Goal: Book appointment/travel/reservation

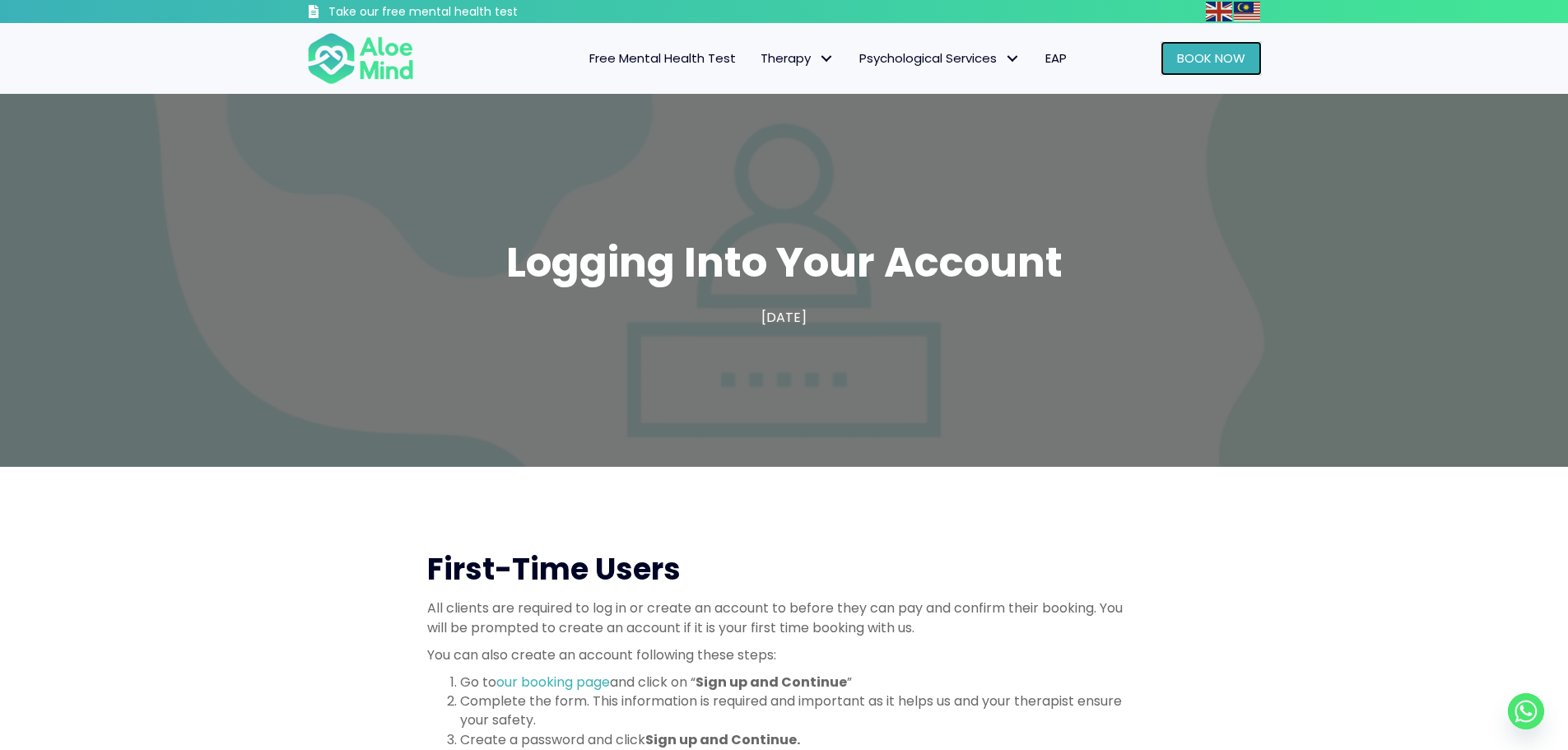
click at [1188, 61] on span "Book Now" at bounding box center [1210, 57] width 68 height 17
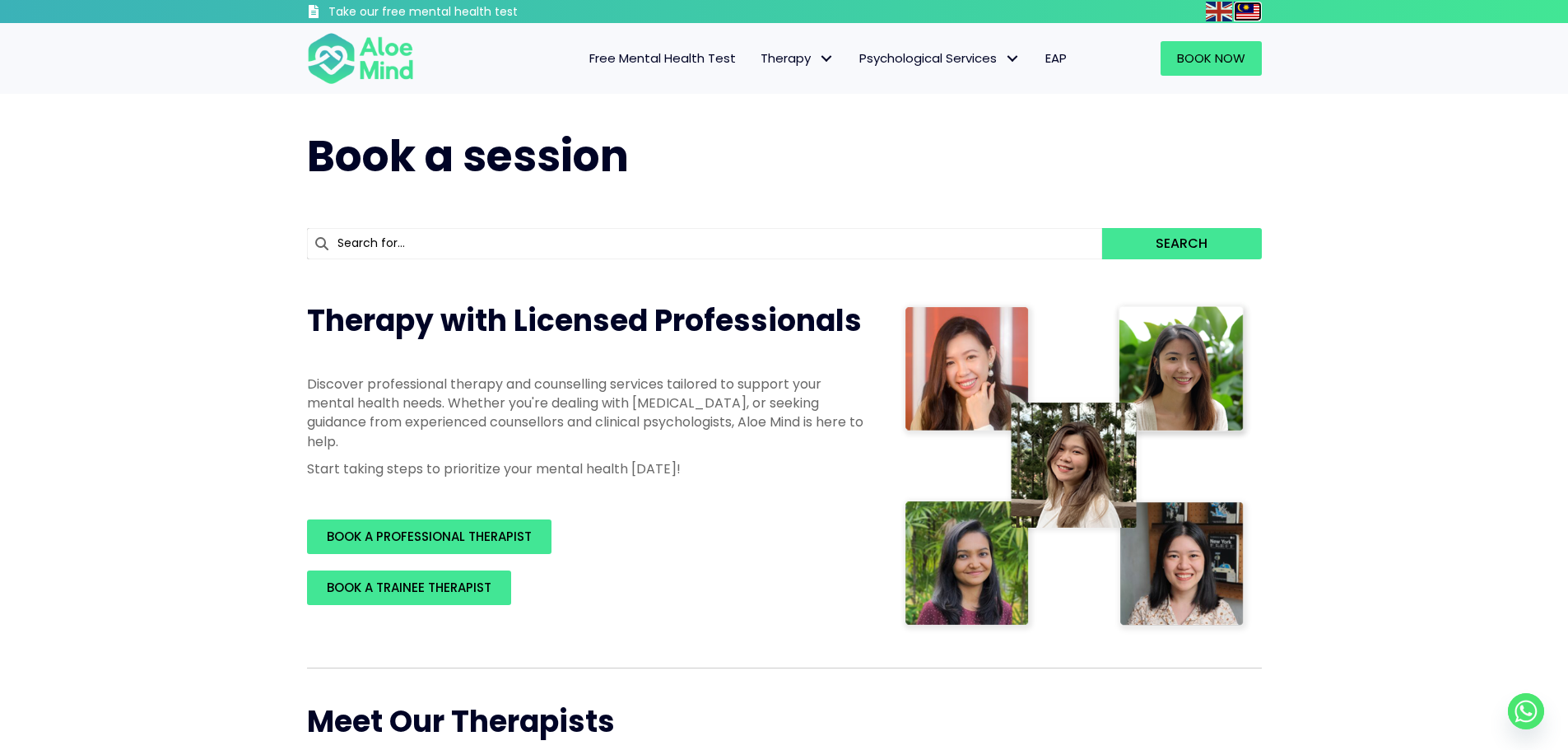
click at [1252, 10] on img at bounding box center [1247, 12] width 26 height 20
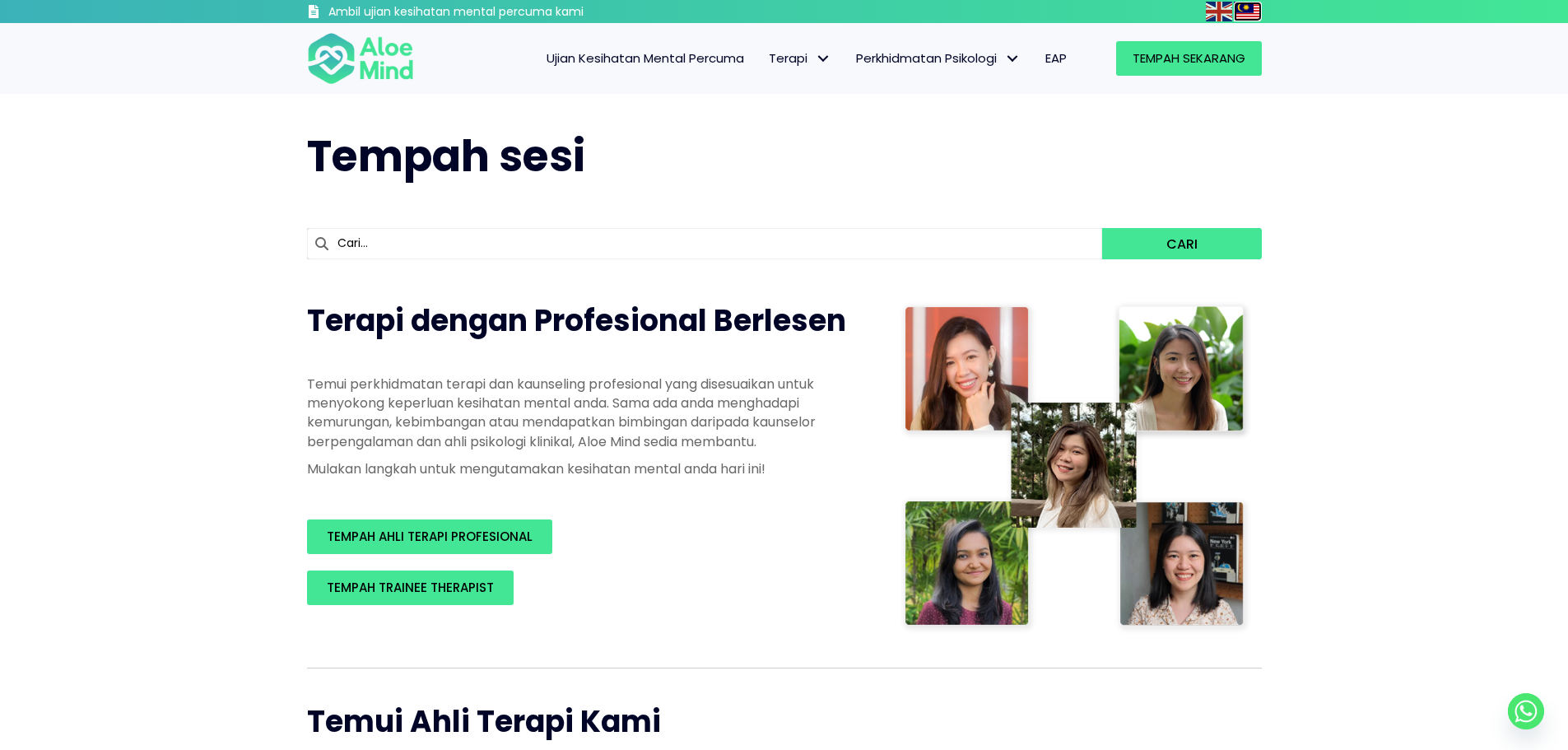
click at [1252, 10] on img at bounding box center [1247, 12] width 26 height 20
click at [1220, 15] on img at bounding box center [1218, 12] width 26 height 20
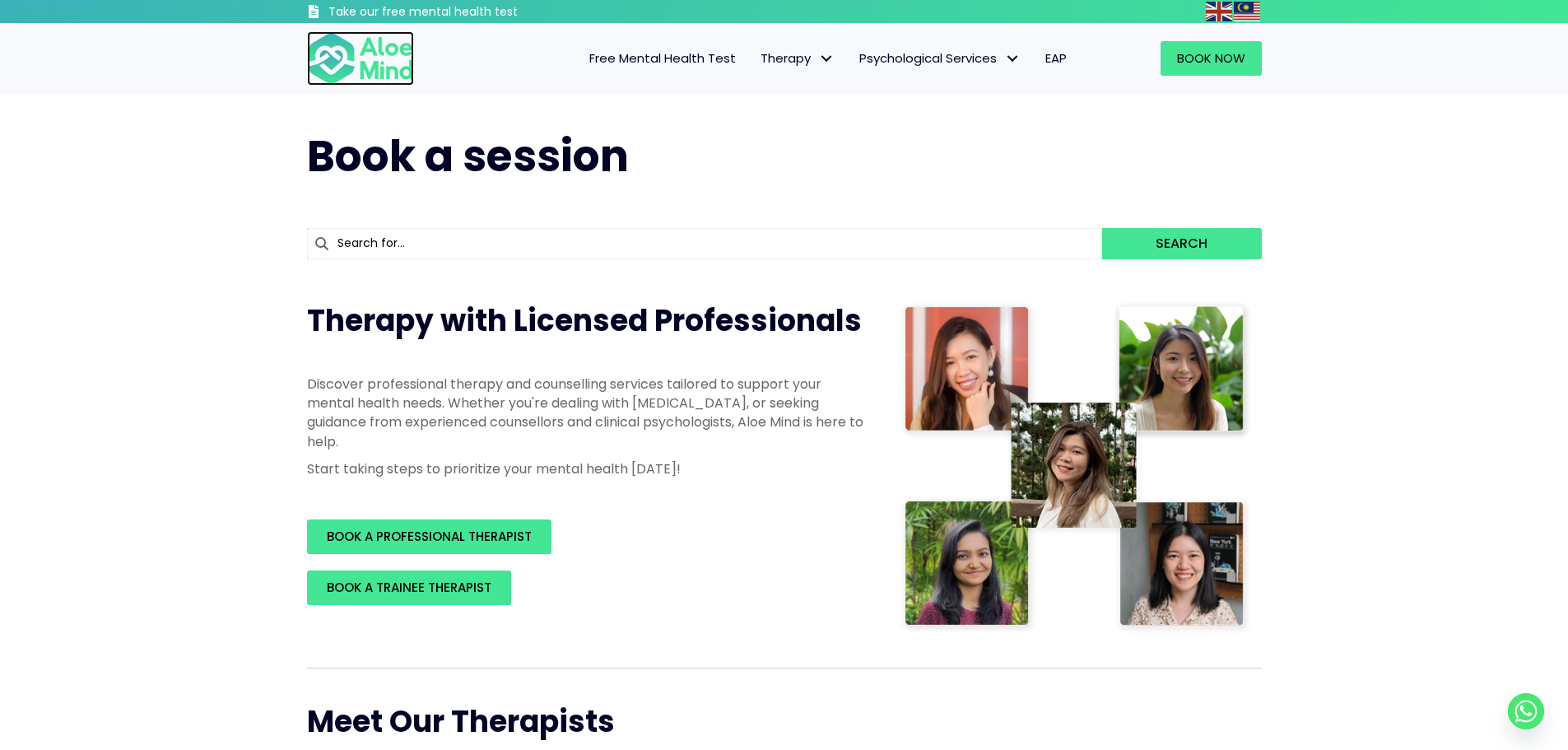
click at [383, 54] on img at bounding box center [360, 58] width 107 height 54
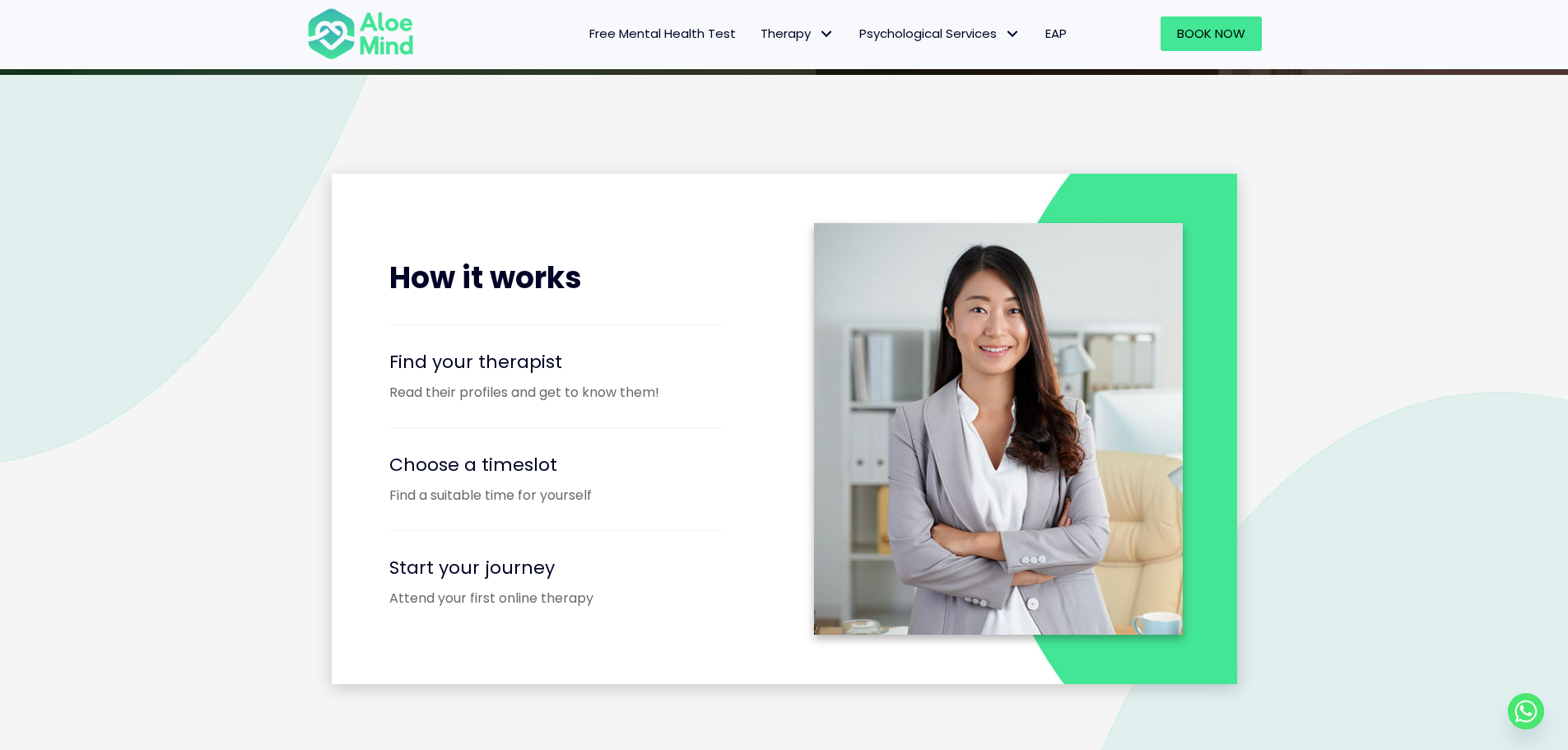
scroll to position [2332, 0]
